Goal: Find specific page/section: Find specific page/section

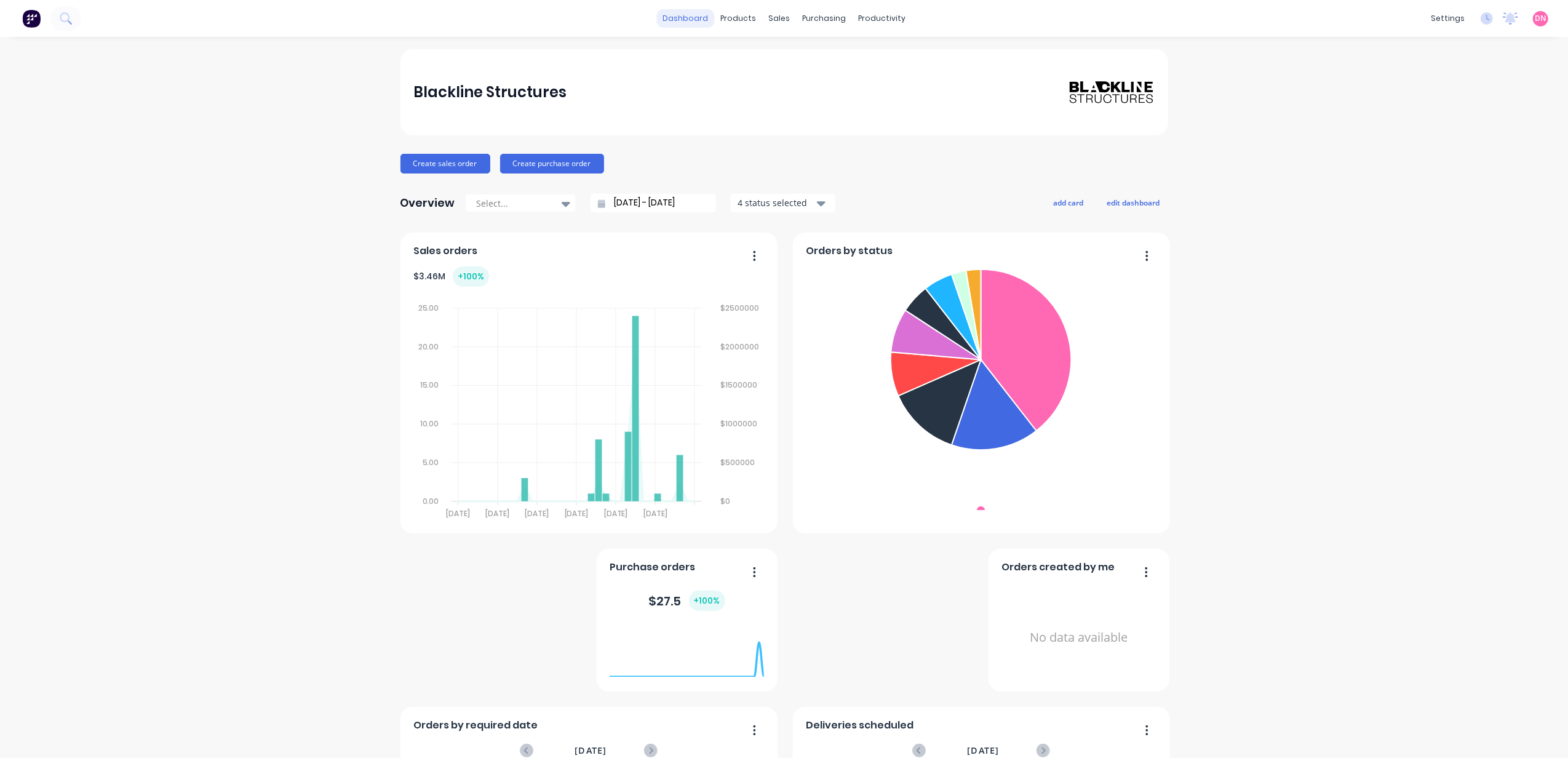
click at [694, 13] on link "dashboard" at bounding box center [685, 18] width 58 height 18
click at [35, 26] on img at bounding box center [31, 18] width 18 height 18
click at [879, 103] on div "Delivery Scheduling" at bounding box center [917, 108] width 77 height 11
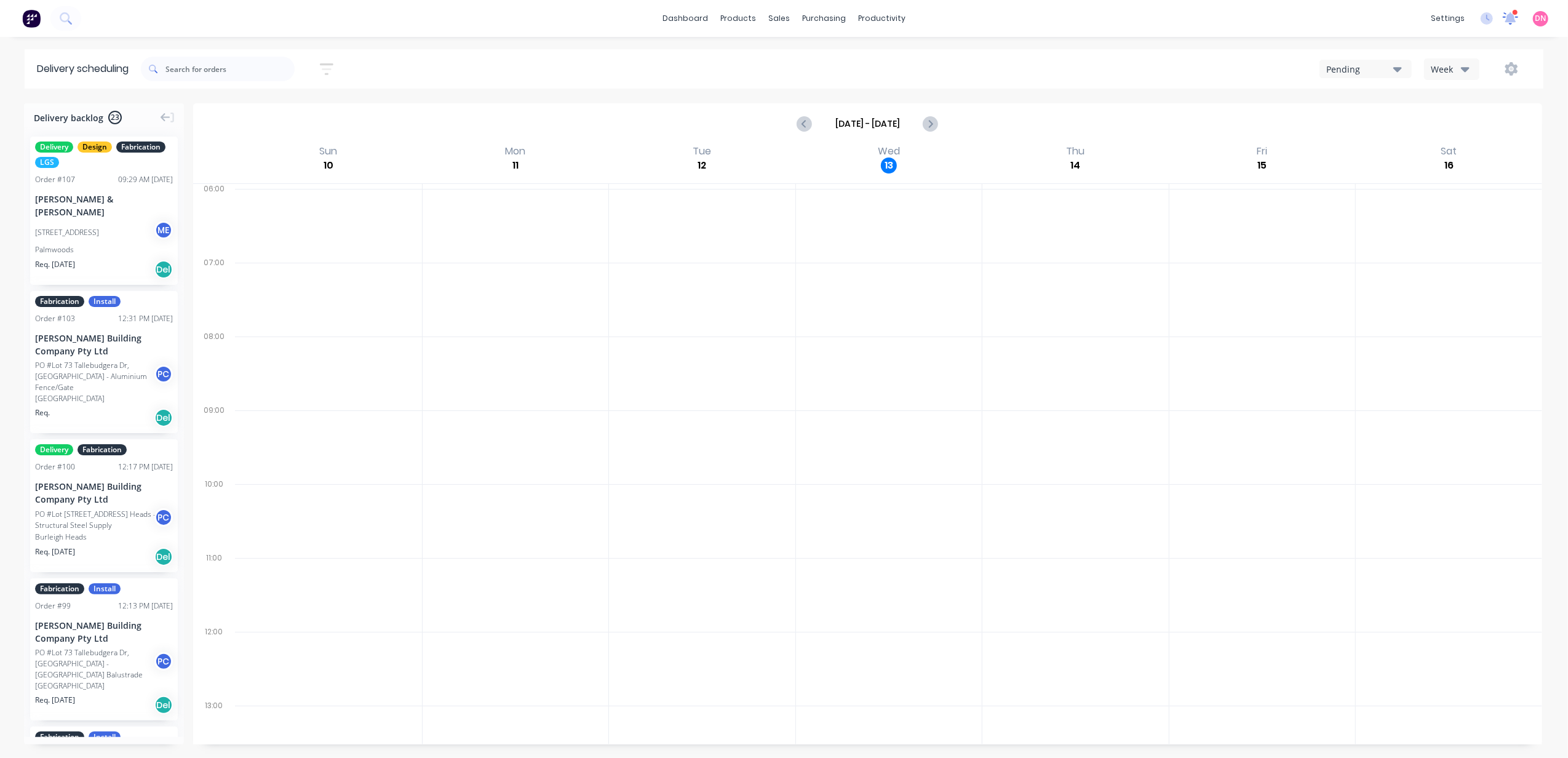
click at [1514, 20] on icon at bounding box center [1510, 17] width 11 height 10
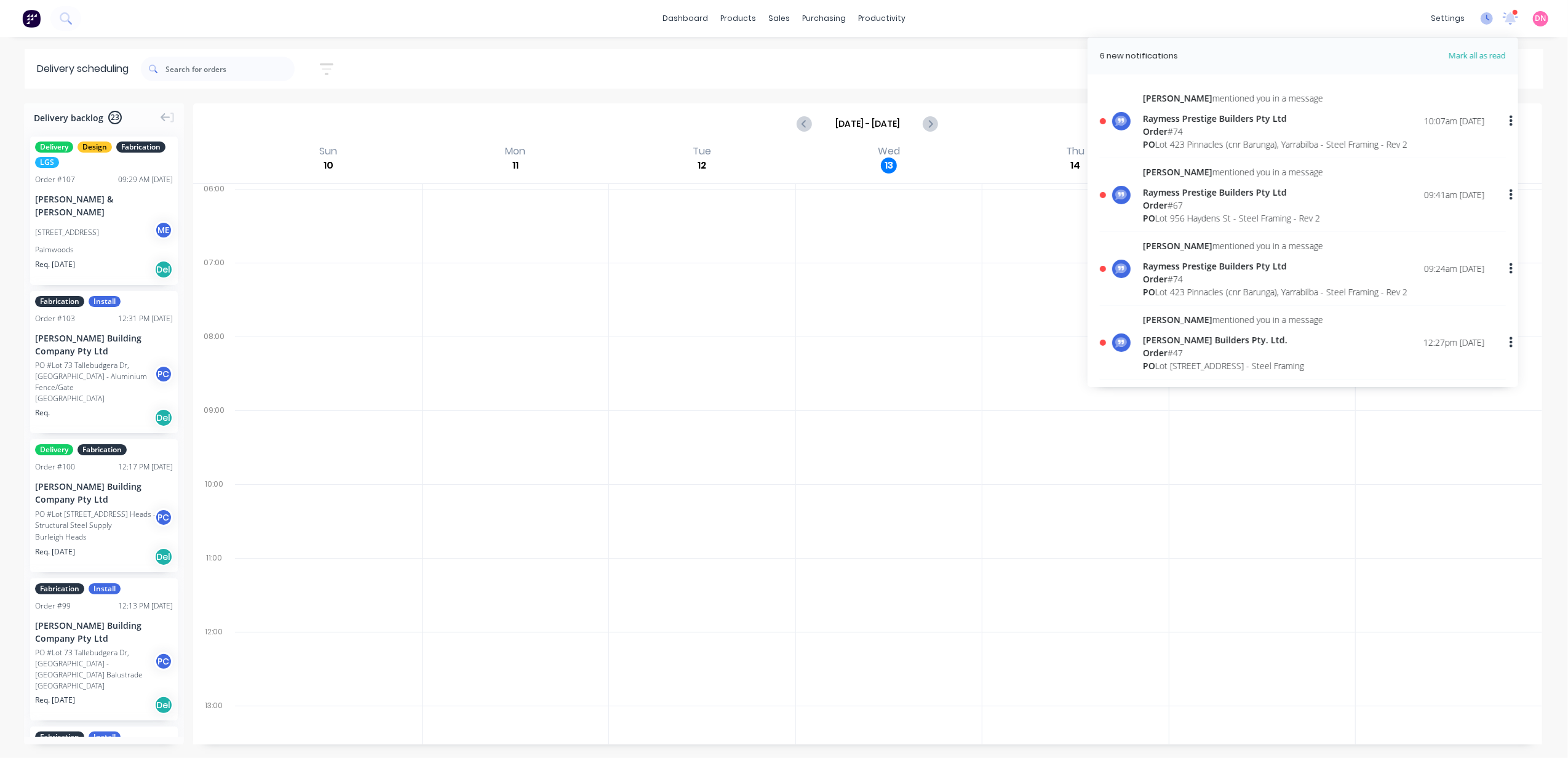
click at [1483, 18] on icon at bounding box center [1486, 18] width 12 height 12
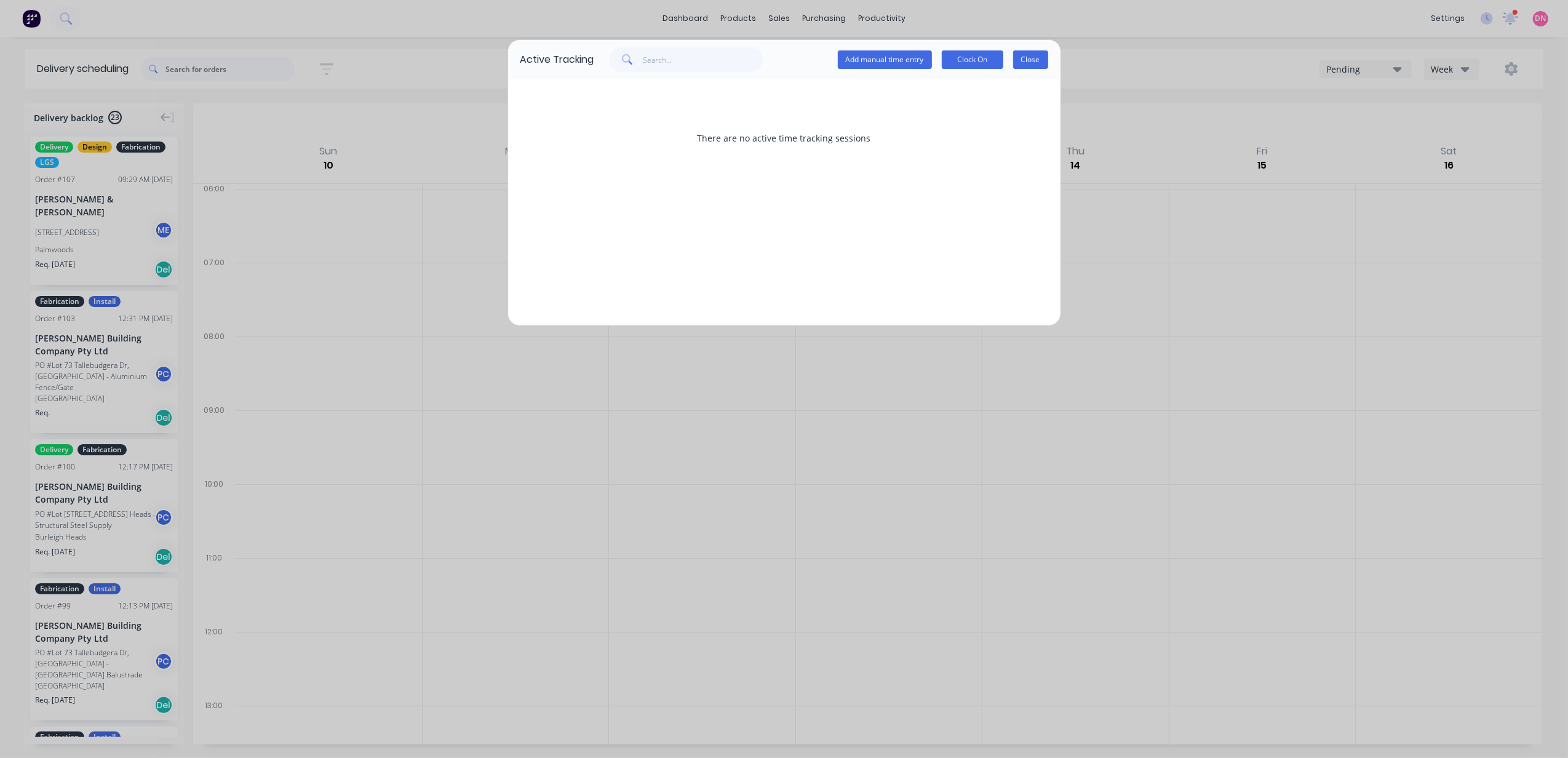
click at [1028, 57] on button "Close" at bounding box center [1030, 59] width 35 height 18
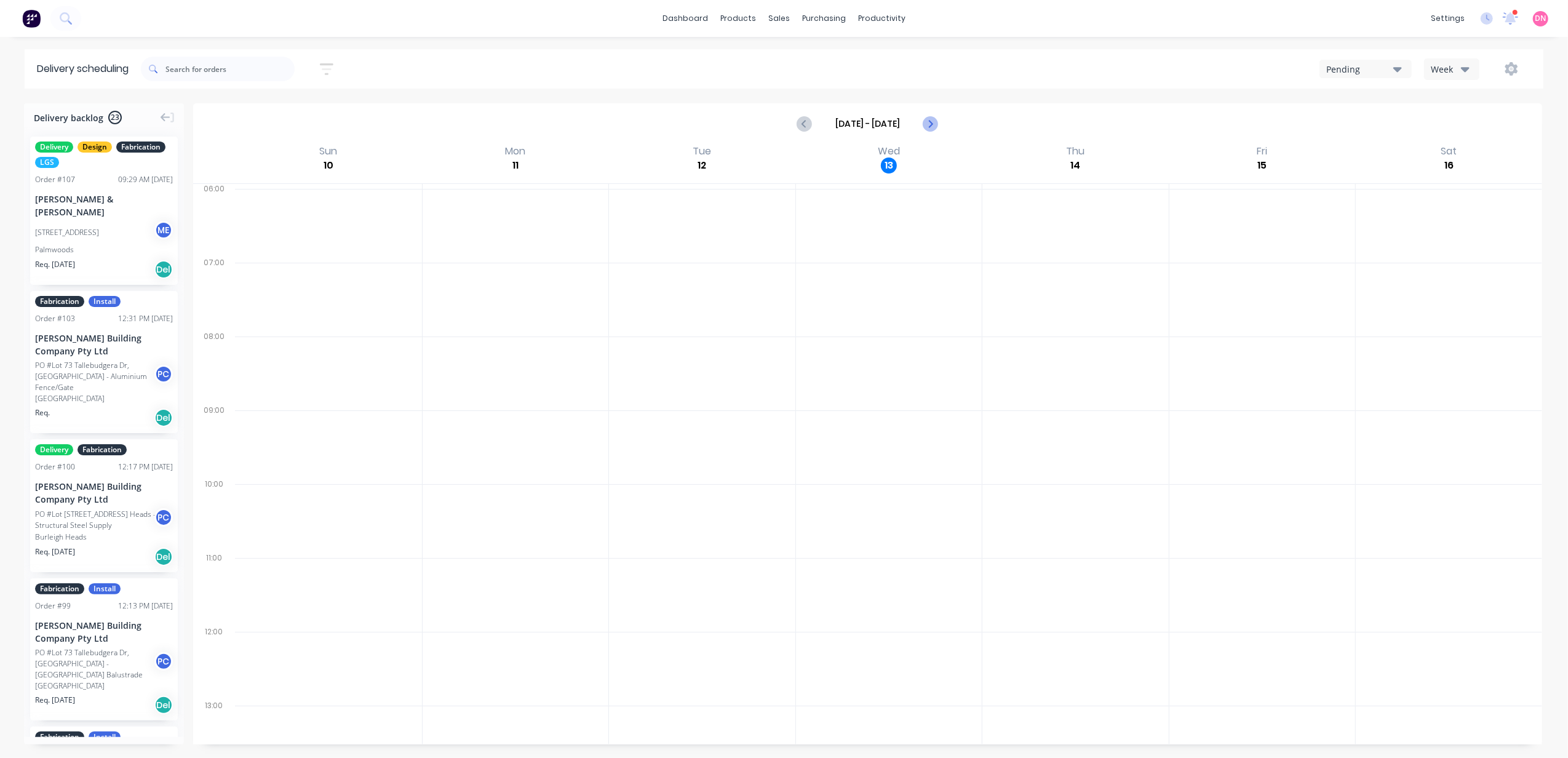
click at [935, 126] on icon "Next page" at bounding box center [930, 123] width 15 height 15
click at [802, 124] on icon "Previous page" at bounding box center [805, 123] width 15 height 15
type input "[DATE] - [DATE]"
click at [825, 52] on link "Purchase Orders" at bounding box center [876, 58] width 163 height 25
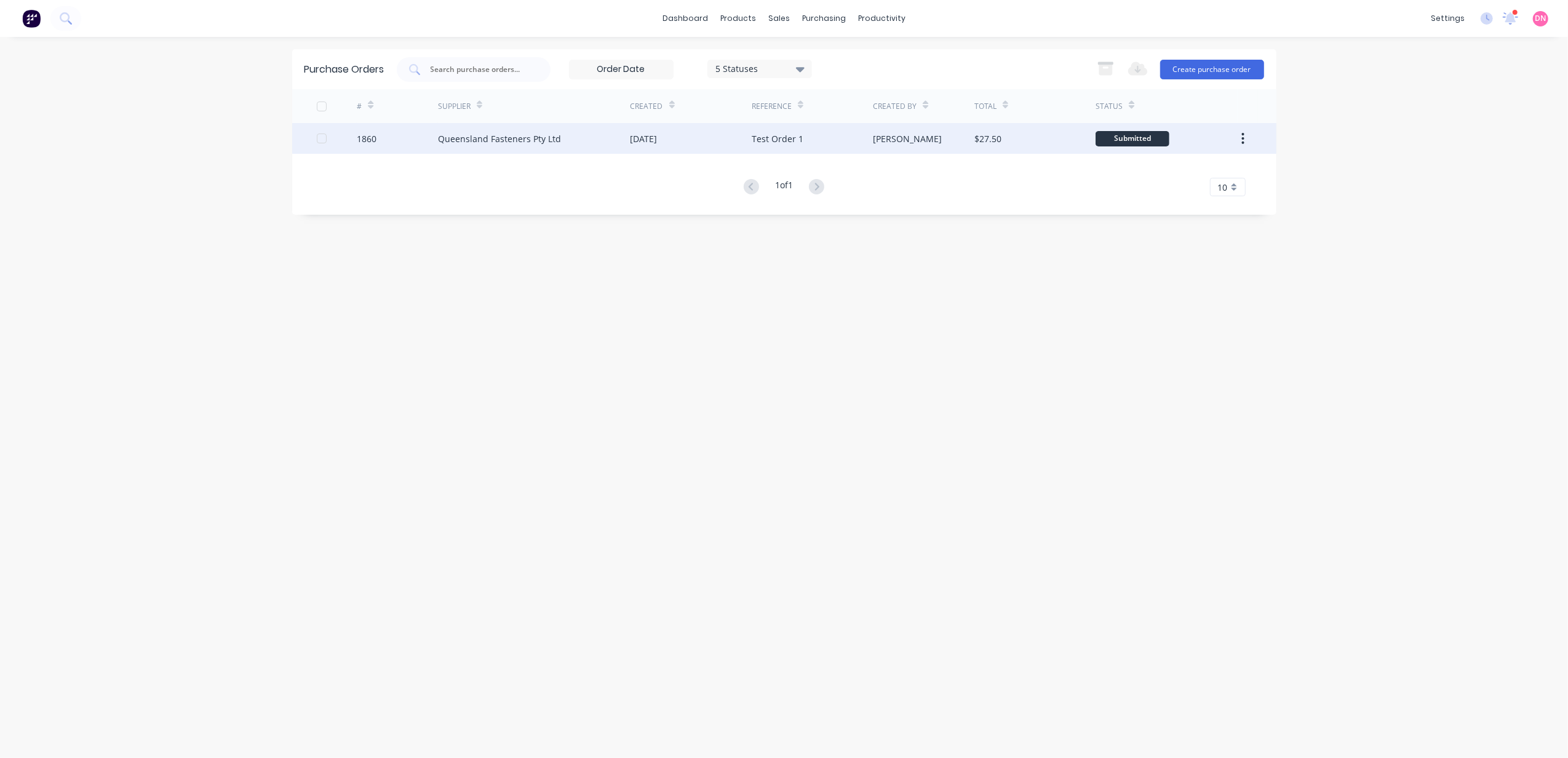
click at [739, 143] on div "[DATE]" at bounding box center [691, 138] width 121 height 31
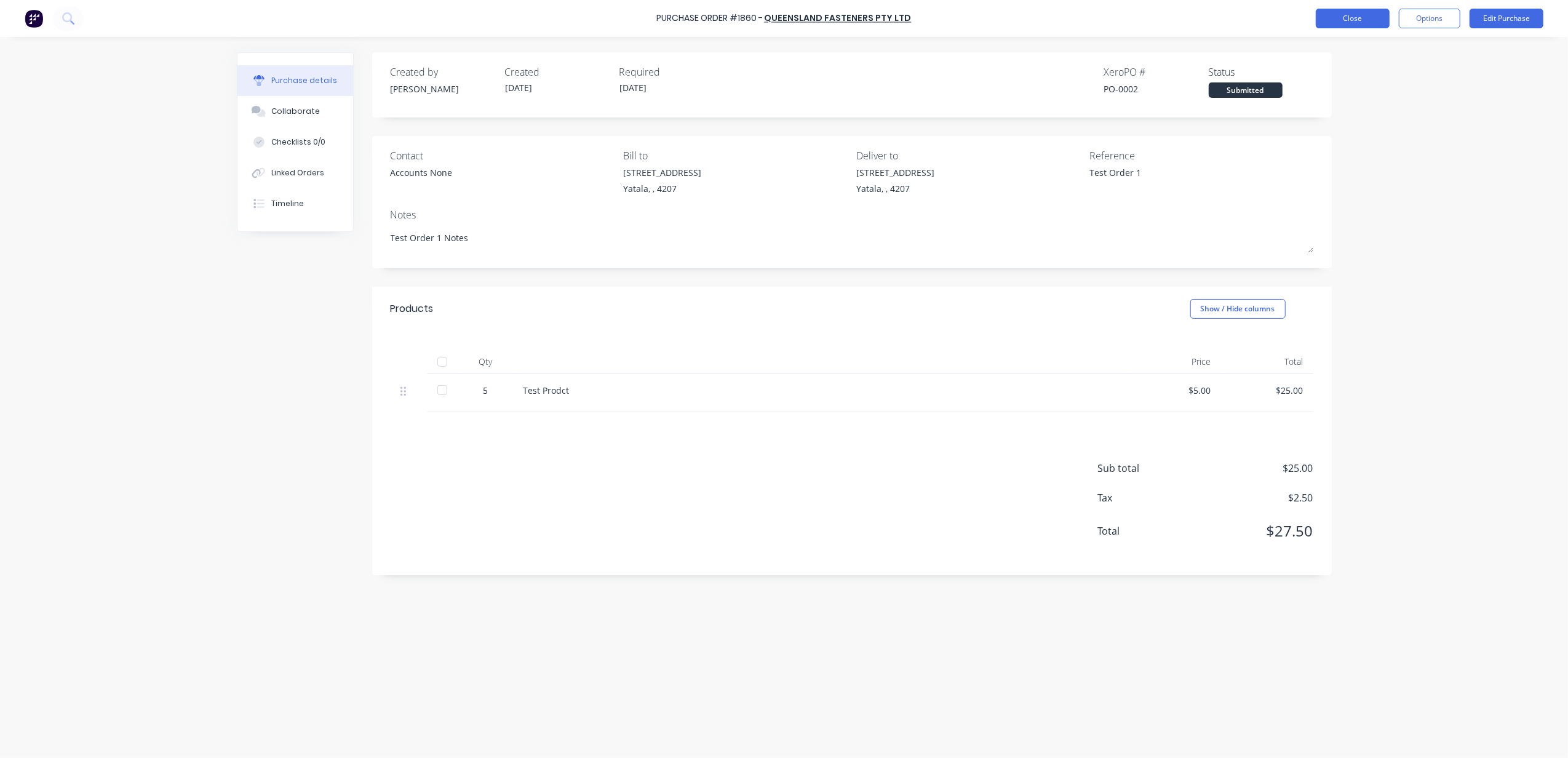
click at [1337, 16] on button "Close" at bounding box center [1353, 18] width 74 height 20
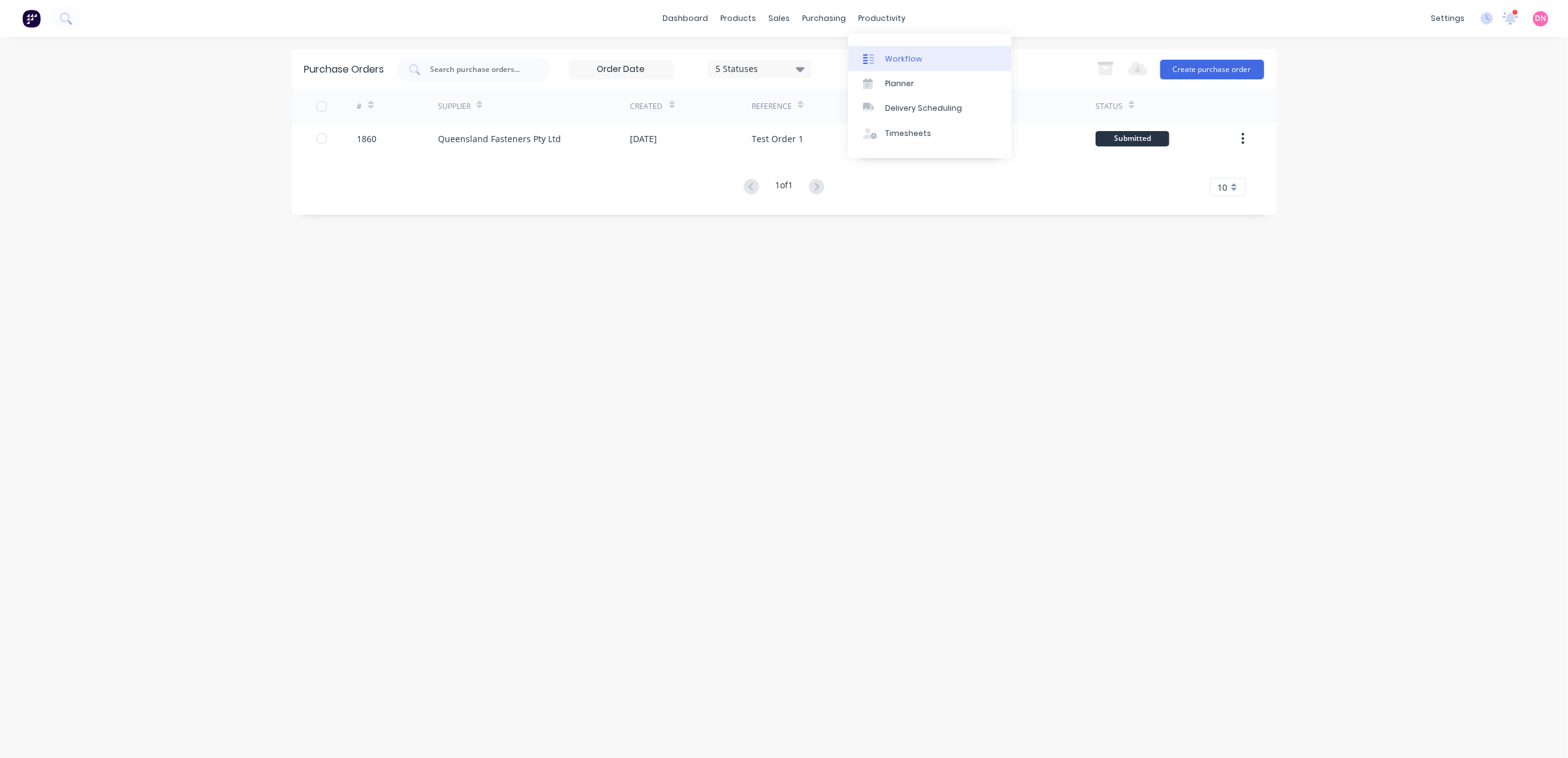
click at [877, 54] on div at bounding box center [872, 59] width 18 height 11
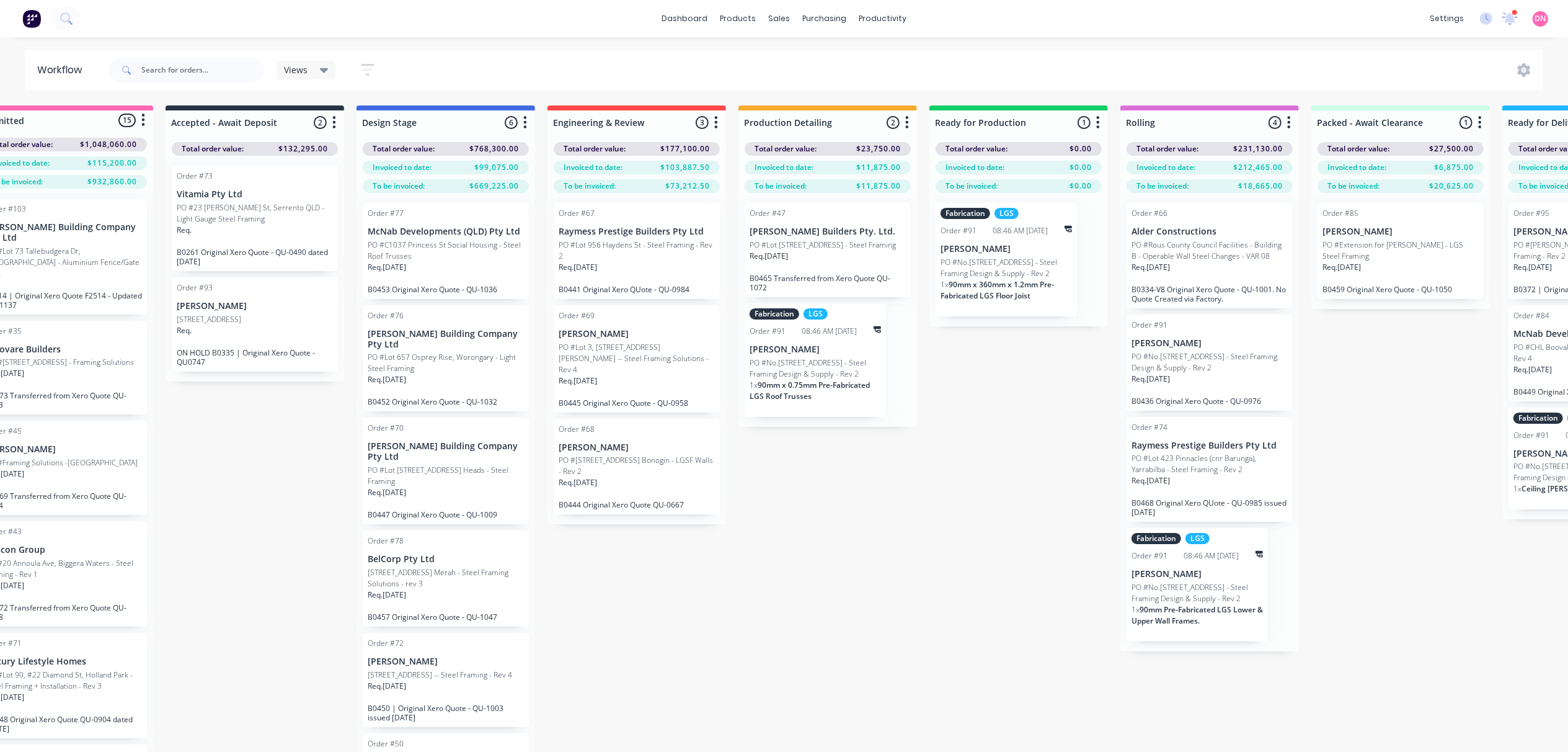
scroll to position [0, 13]
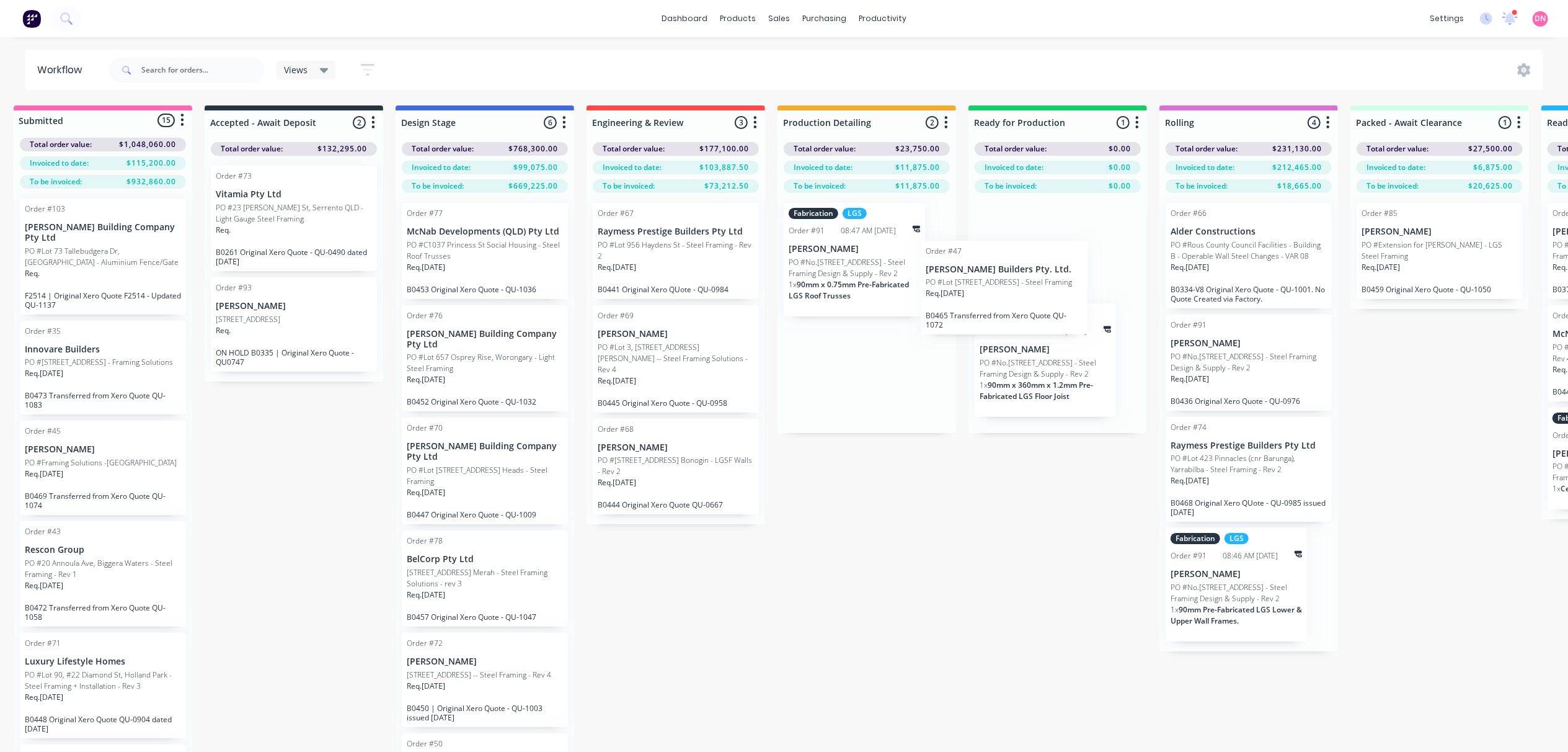
drag, startPoint x: 861, startPoint y: 246, endPoint x: 1037, endPoint y: 263, distance: 176.8
click at [1032, 265] on div "Submitted 15 Status colour #FF69B4 hex #FF69B4 Save Cancel Summaries Total orde…" at bounding box center [1101, 451] width 2248 height 690
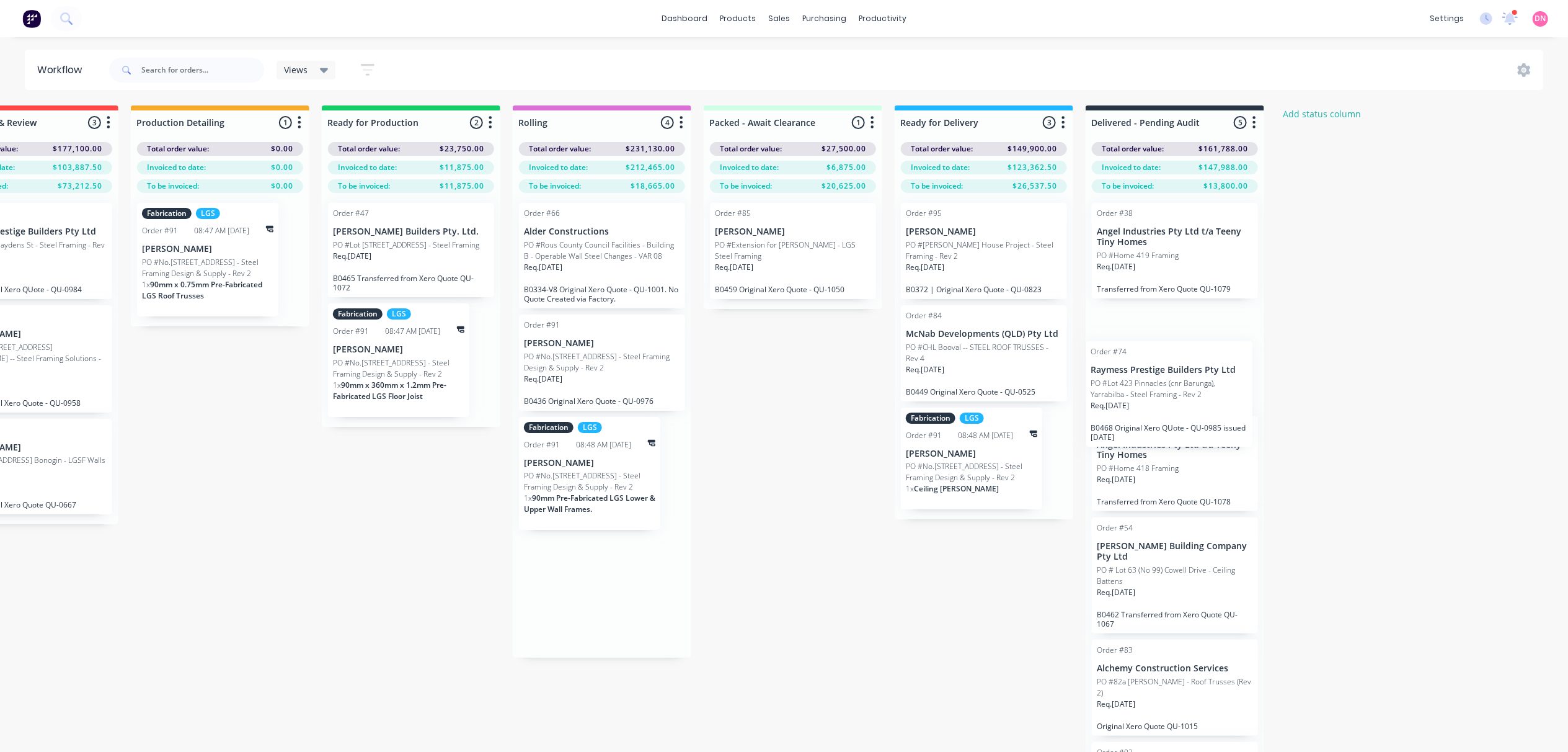
scroll to position [0, 660]
drag, startPoint x: 752, startPoint y: 482, endPoint x: 1127, endPoint y: 368, distance: 391.9
click at [1126, 368] on div "Submitted 15 Status colour #FF69B4 hex #FF69B4 Save Cancel Summaries Total orde…" at bounding box center [454, 451] width 2248 height 690
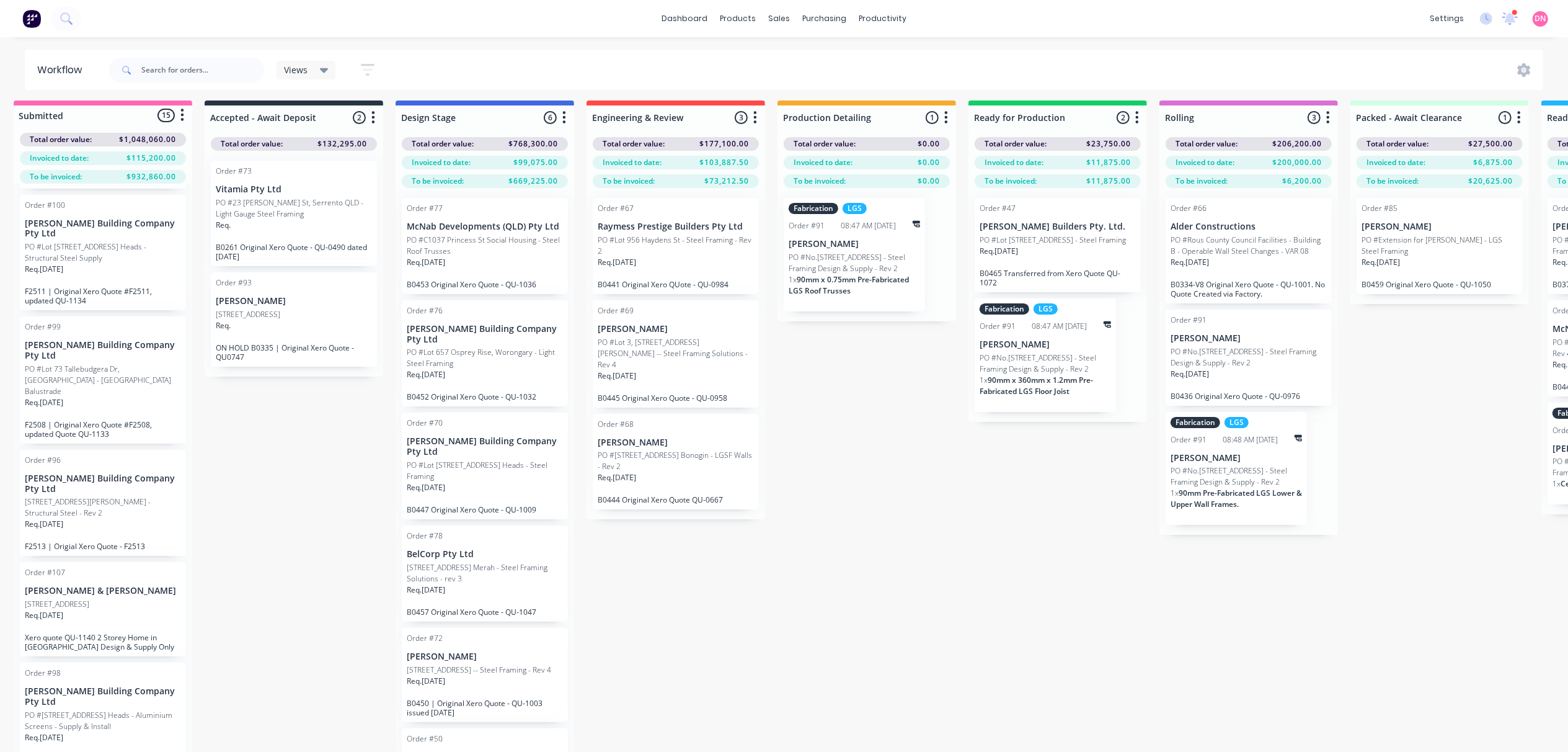
scroll to position [0, 13]
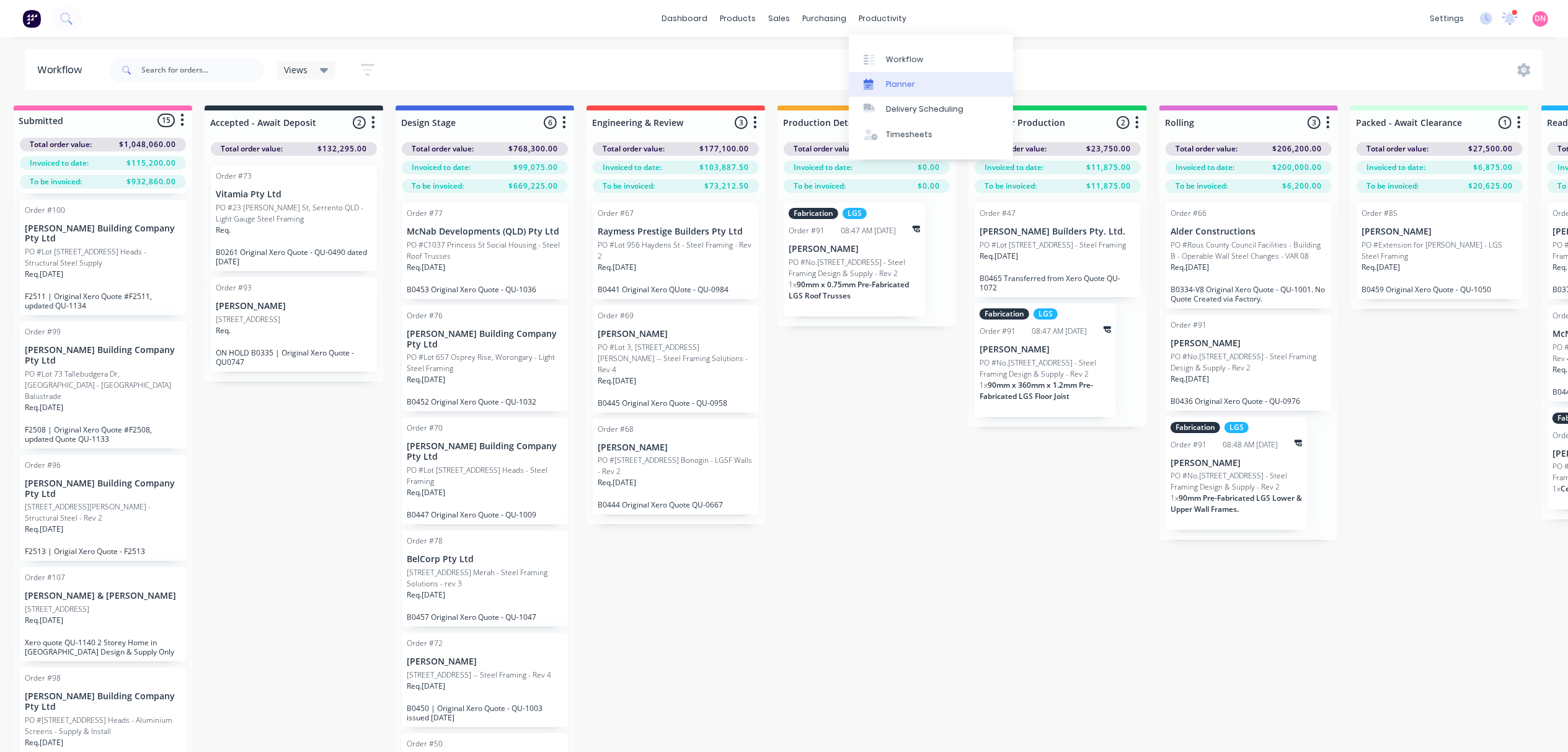
click at [886, 80] on div "Planner" at bounding box center [900, 84] width 29 height 11
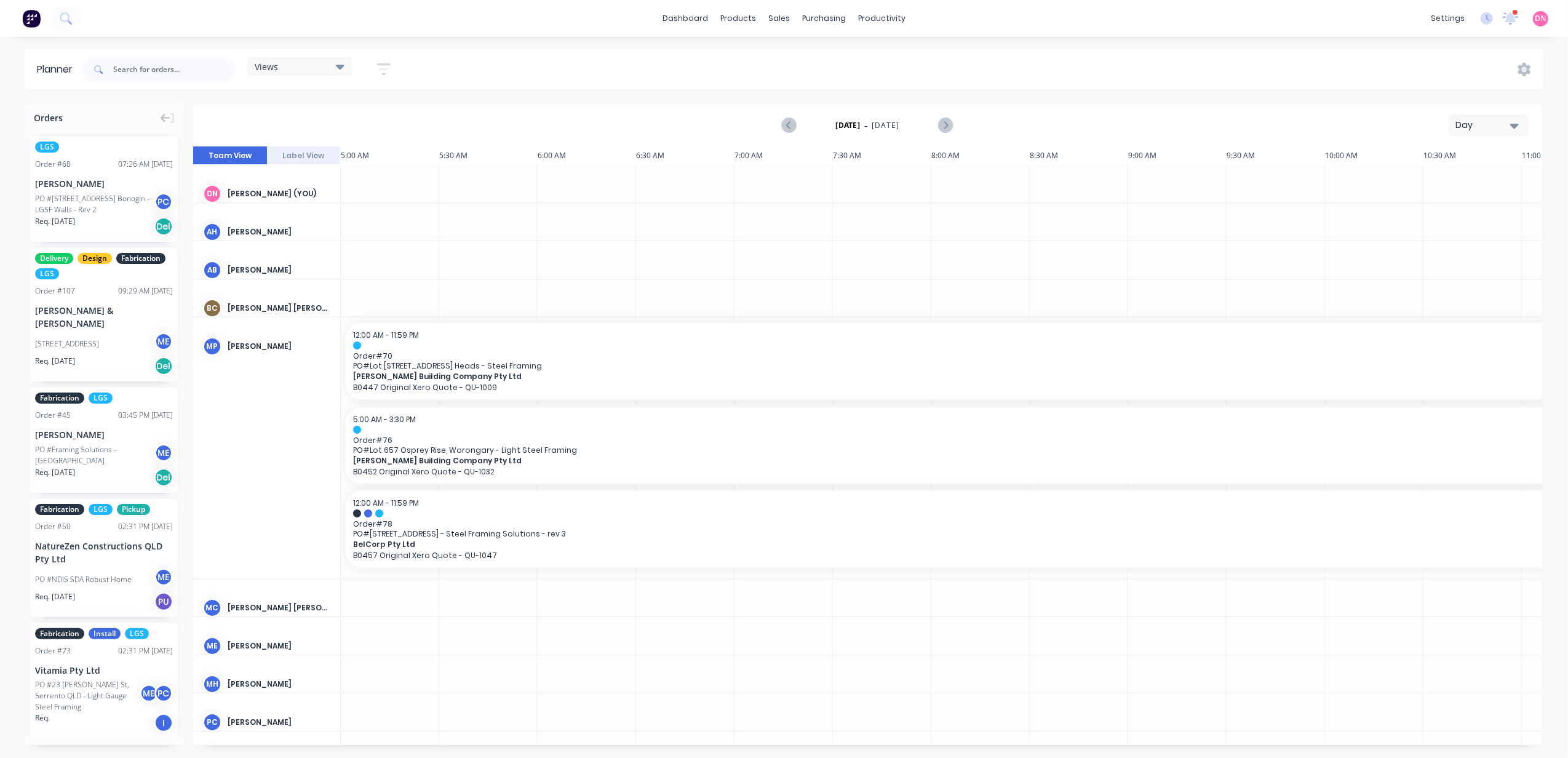
scroll to position [0, 591]
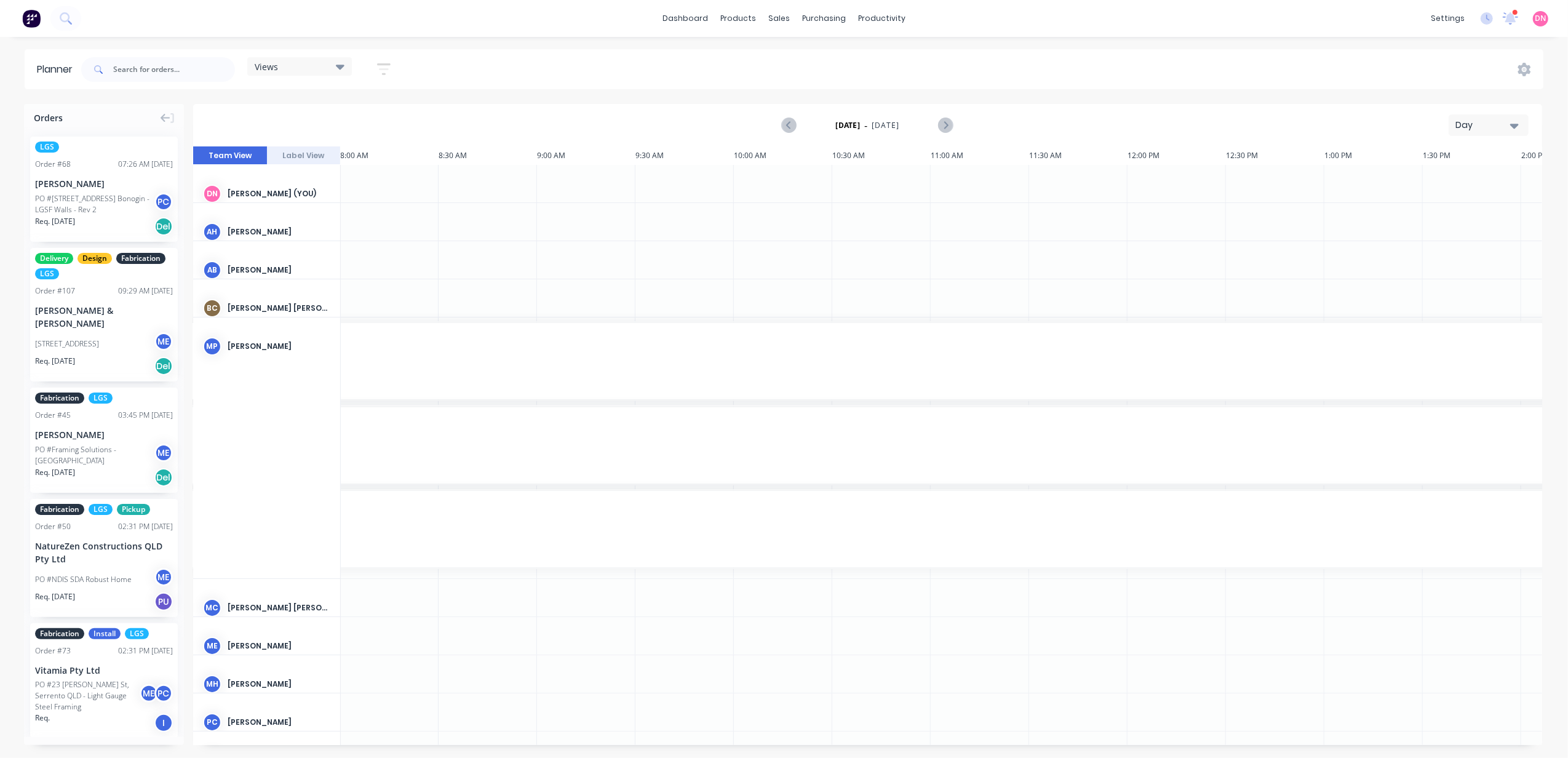
drag, startPoint x: 862, startPoint y: 743, endPoint x: 796, endPoint y: 796, distance: 84.6
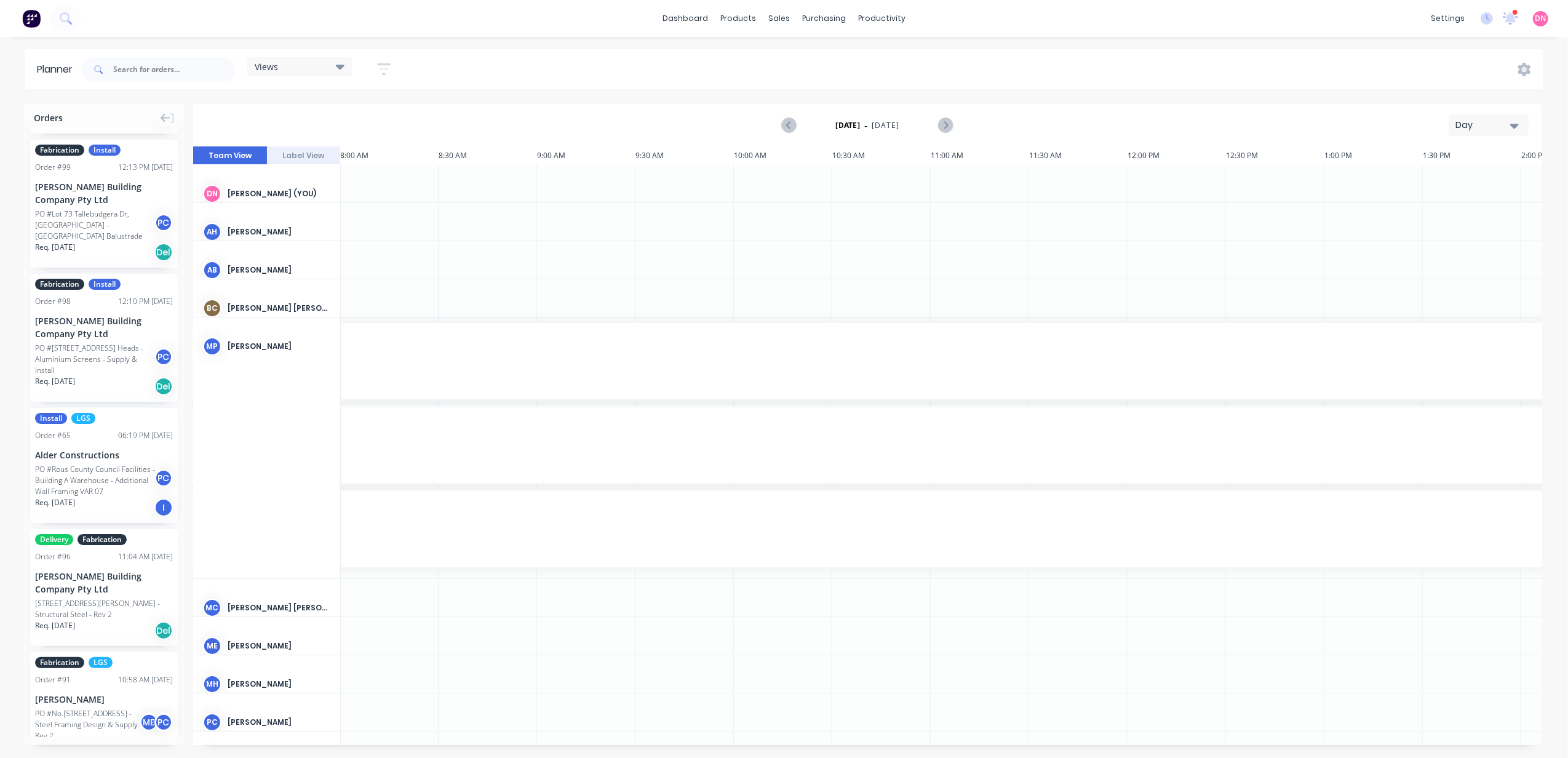
scroll to position [1148, 0]
